Goal: Task Accomplishment & Management: Manage account settings

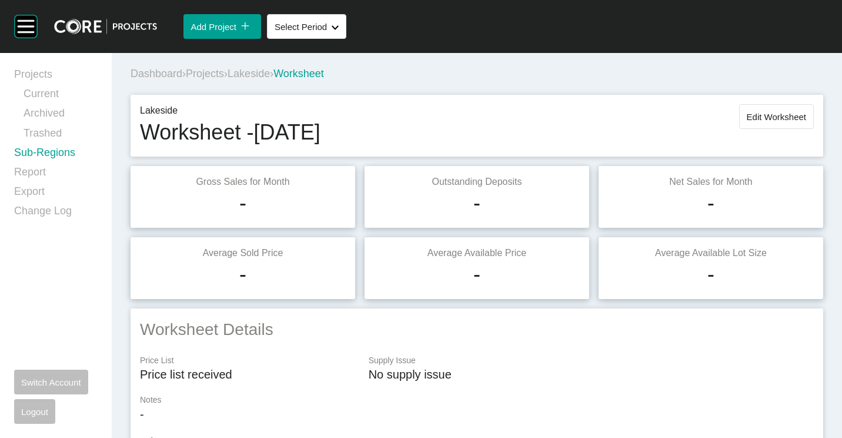
click at [36, 158] on link "Sub-Regions" at bounding box center [56, 154] width 84 height 19
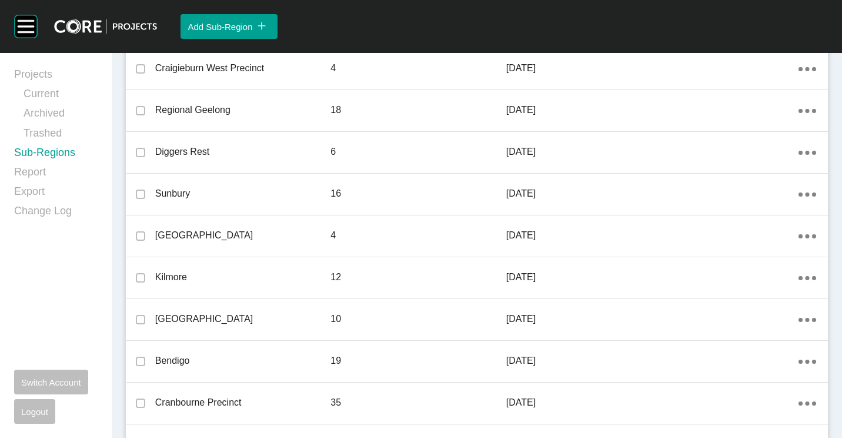
scroll to position [687, 0]
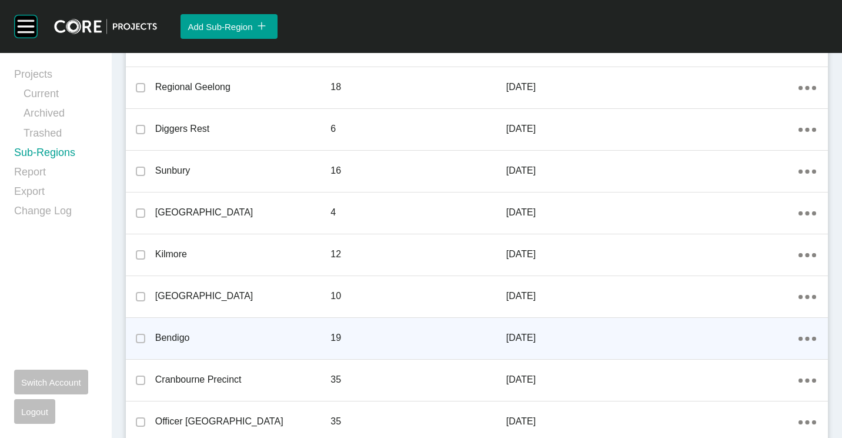
click at [804, 340] on icon "Action Menu Dots Copy 6 Created with Sketch." at bounding box center [808, 339] width 18 height 4
click at [742, 338] on link "Edit" at bounding box center [757, 340] width 32 height 18
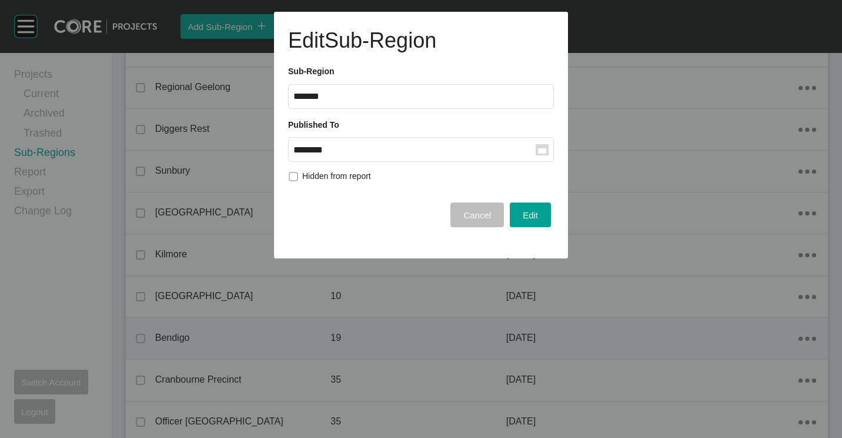
click at [541, 146] on rect at bounding box center [542, 149] width 13 height 11
click at [536, 146] on input "********" at bounding box center [415, 150] width 242 height 10
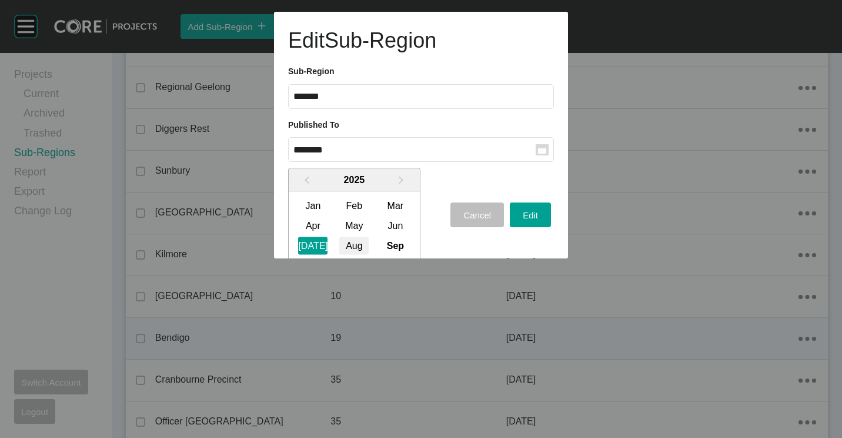
click at [355, 244] on div "Aug" at bounding box center [353, 246] width 29 height 18
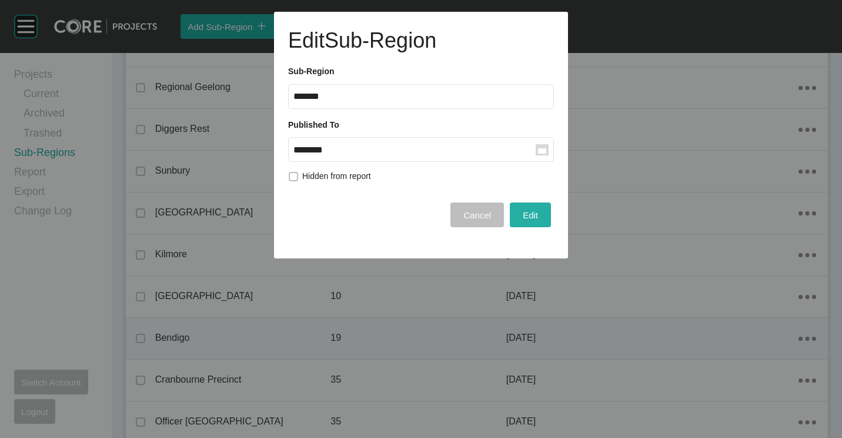
click at [524, 217] on span "Edit" at bounding box center [530, 215] width 15 height 10
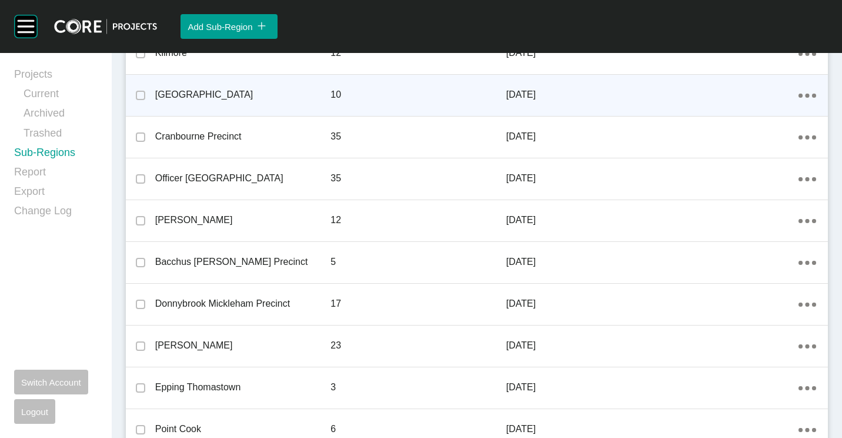
scroll to position [930, 0]
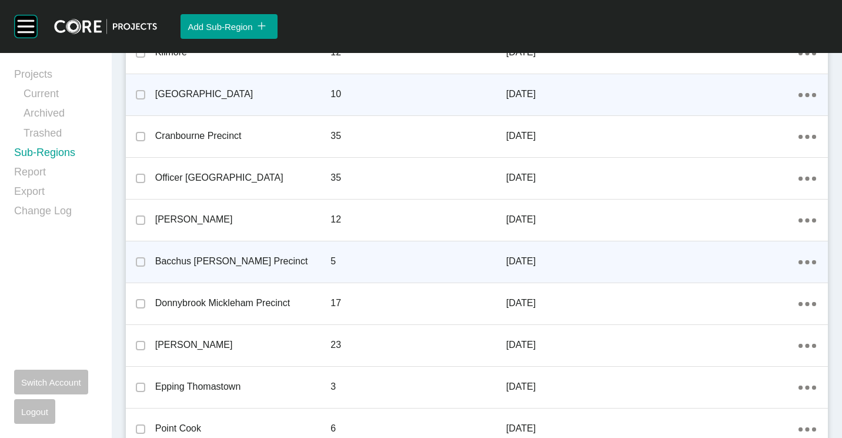
click at [799, 268] on div "Action Menu Dots Copy 6 Created with Sketch." at bounding box center [813, 261] width 29 height 36
click at [806, 264] on ellipse at bounding box center [808, 262] width 4 height 4
click at [757, 269] on link "Edit" at bounding box center [757, 264] width 32 height 18
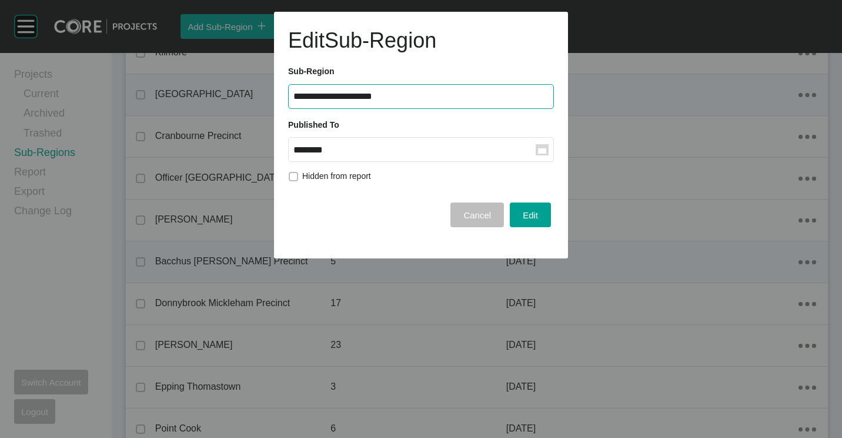
click at [538, 154] on rect at bounding box center [542, 149] width 13 height 11
click at [536, 154] on input "********" at bounding box center [415, 150] width 242 height 10
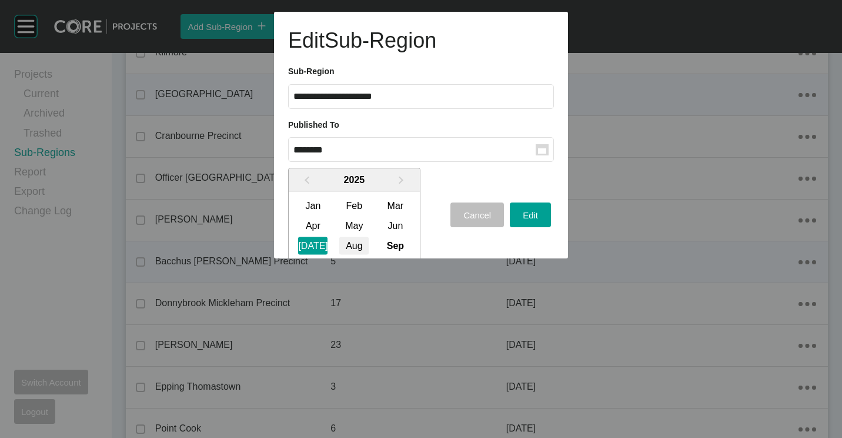
click at [349, 241] on div "Aug" at bounding box center [353, 246] width 29 height 18
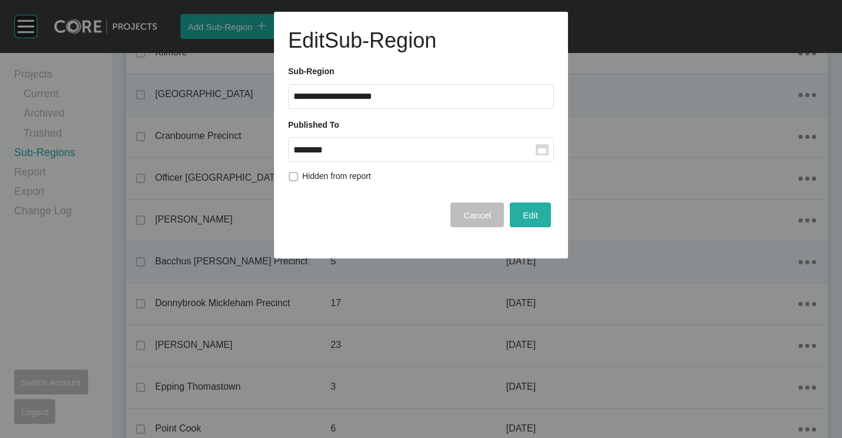
click at [536, 212] on span "Edit" at bounding box center [530, 215] width 15 height 10
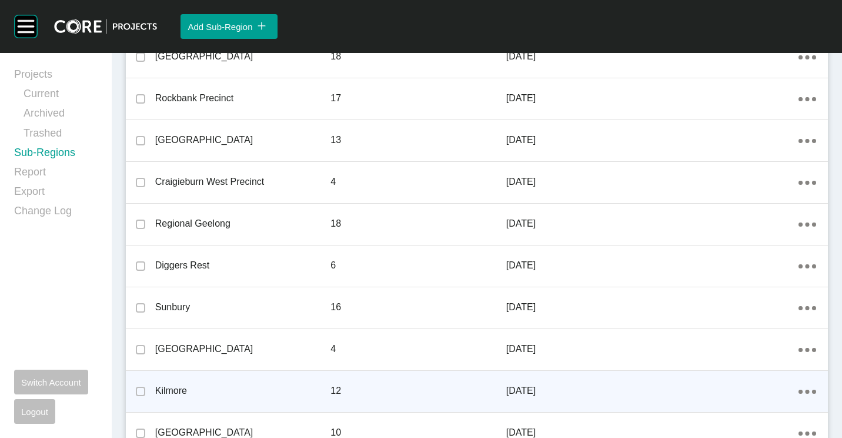
scroll to position [635, 0]
